Goal: Navigation & Orientation: Understand site structure

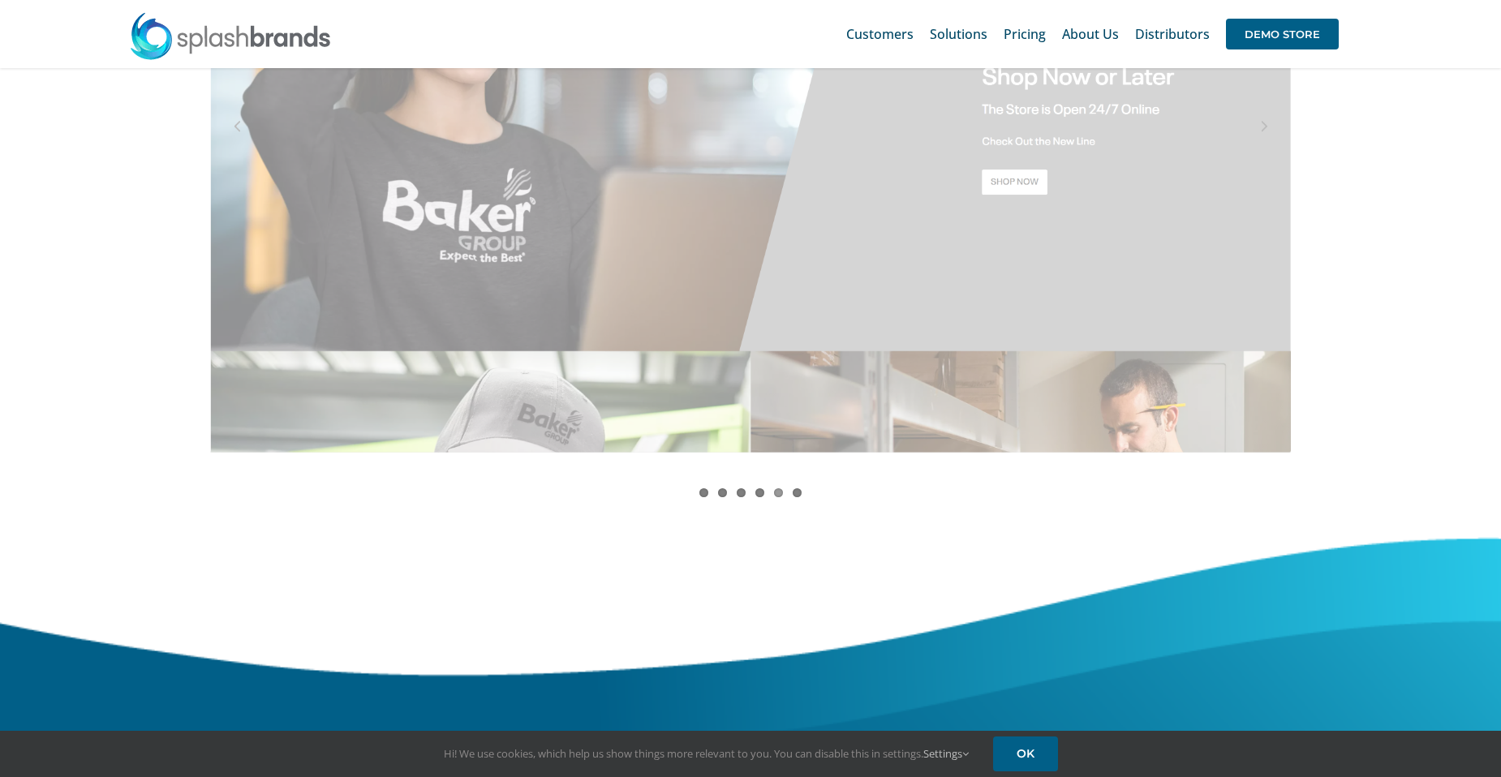
scroll to position [1367, 0]
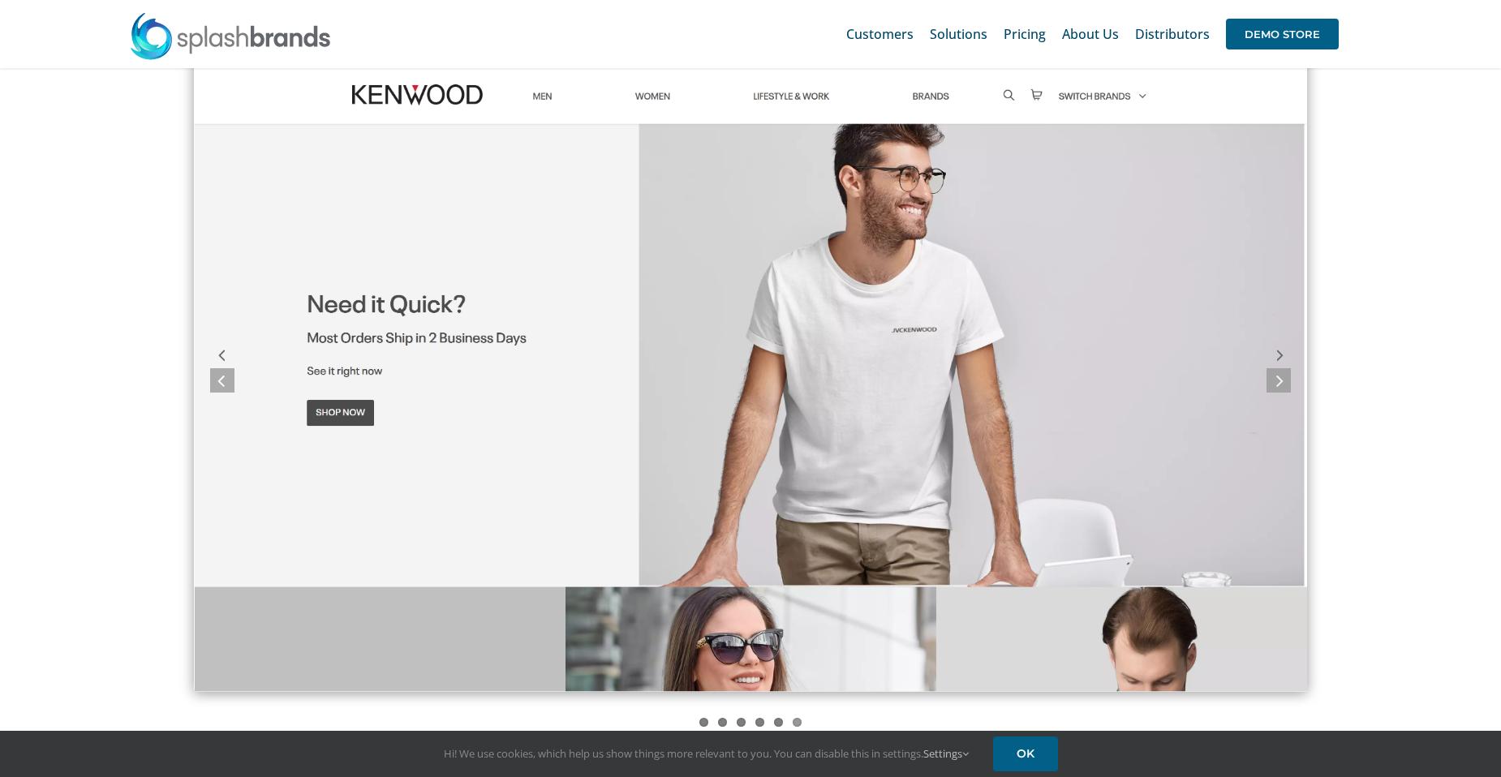
click at [793, 95] on img "screely-1684640396101" at bounding box center [750, 370] width 1113 height 645
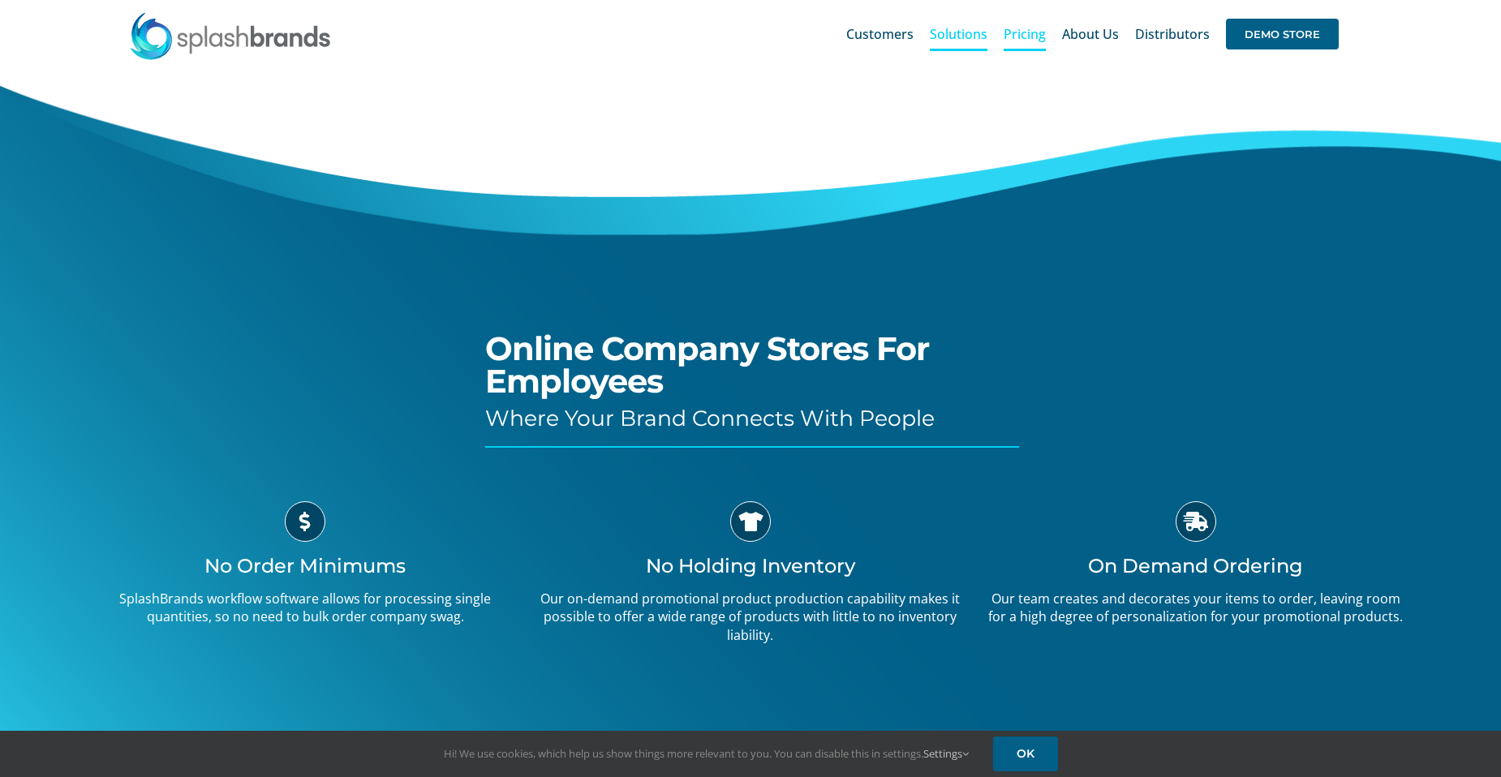
click at [1022, 37] on span "Pricing" at bounding box center [1025, 34] width 42 height 13
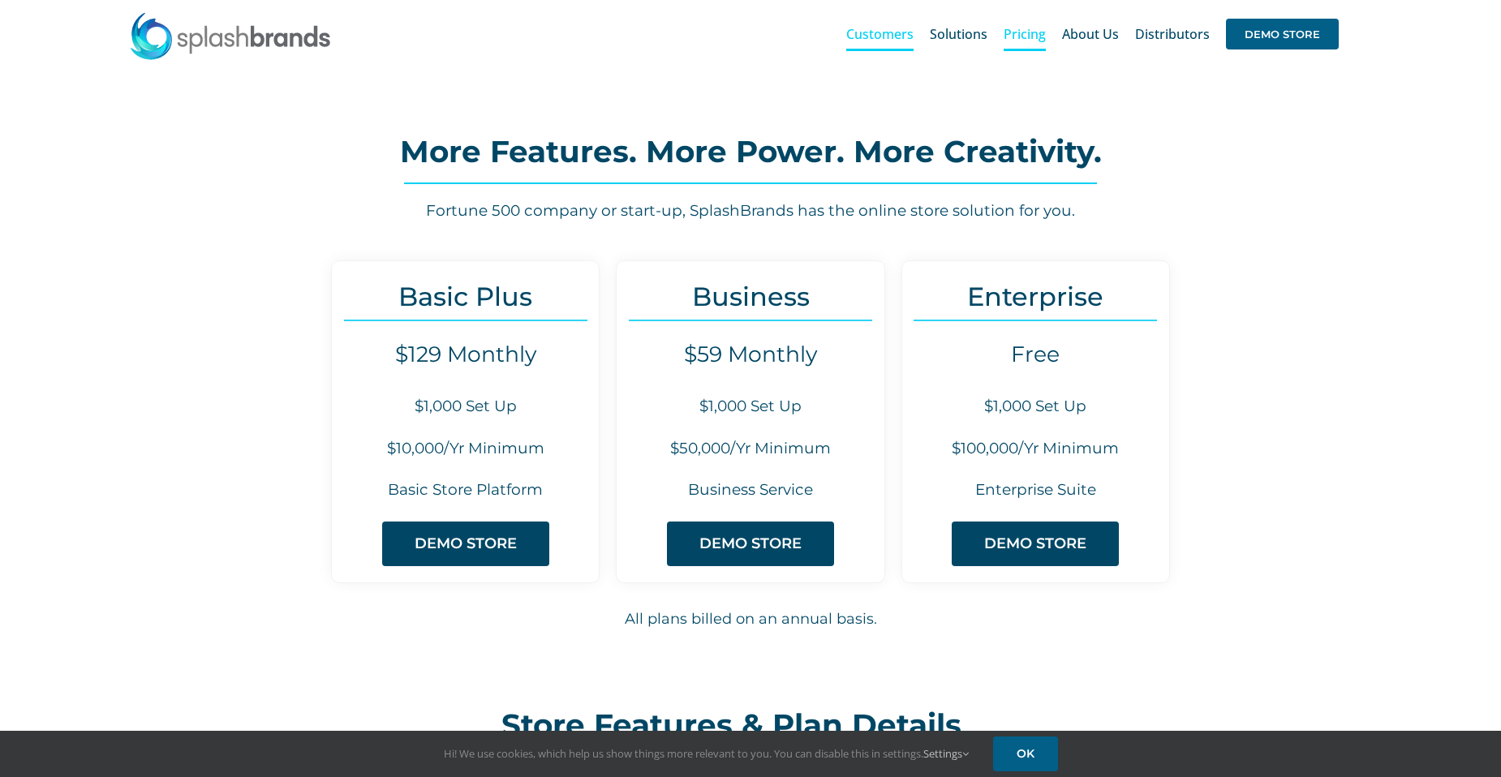
click at [891, 32] on span "Customers" at bounding box center [879, 34] width 67 height 13
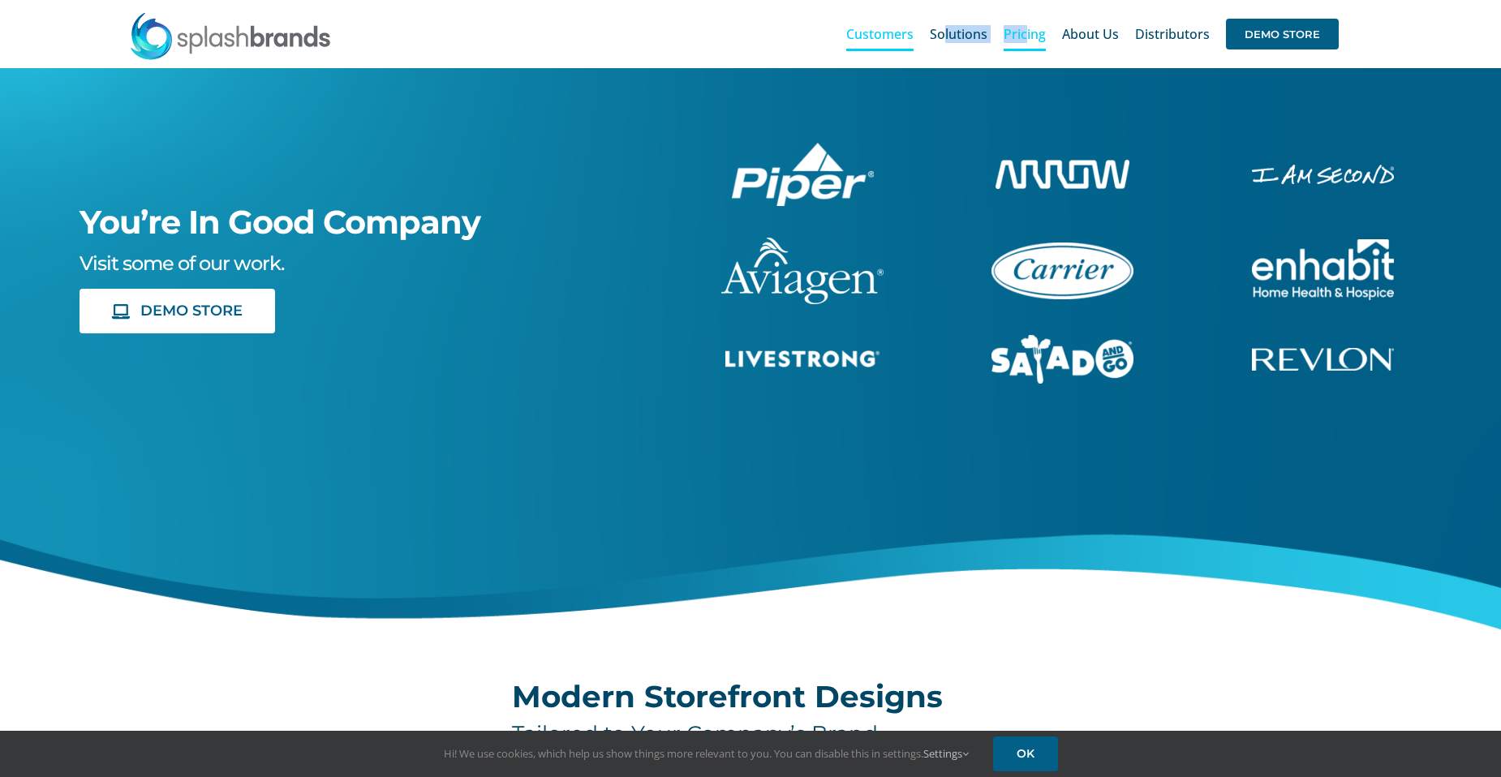
drag, startPoint x: 948, startPoint y: 33, endPoint x: 1028, endPoint y: 30, distance: 80.4
click at [1028, 30] on ul "Customers Solutions Stores New Hire Kits Manufacturing Store Marketing Analytic…" at bounding box center [1092, 34] width 493 height 52
drag, startPoint x: 1028, startPoint y: 30, endPoint x: 966, endPoint y: 88, distance: 85.6
click at [963, 88] on div "You’re In Good Company Visit some of our work. DEMO STORE" at bounding box center [750, 352] width 1561 height 568
click at [1173, 35] on span "Distributors" at bounding box center [1172, 34] width 75 height 13
